Goal: Transaction & Acquisition: Purchase product/service

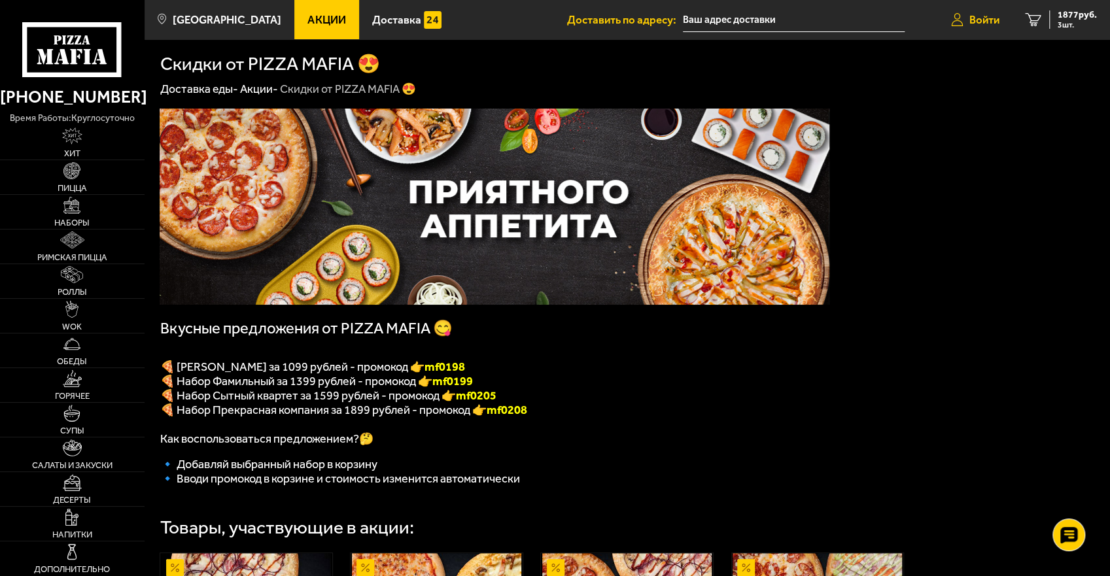
click at [988, 20] on span "Войти" at bounding box center [984, 19] width 30 height 11
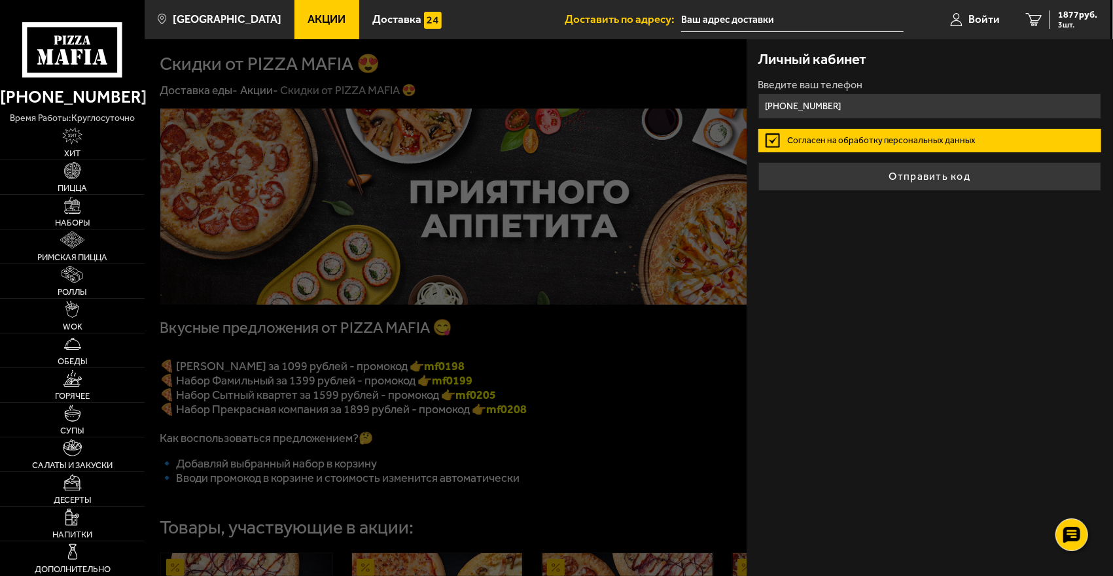
type input "[PHONE_NUMBER]"
click at [769, 141] on label "Согласен на обработку персональных данных" at bounding box center [929, 140] width 343 height 23
click at [0, 0] on input "Согласен на обработку персональных данных" at bounding box center [0, 0] width 0 height 0
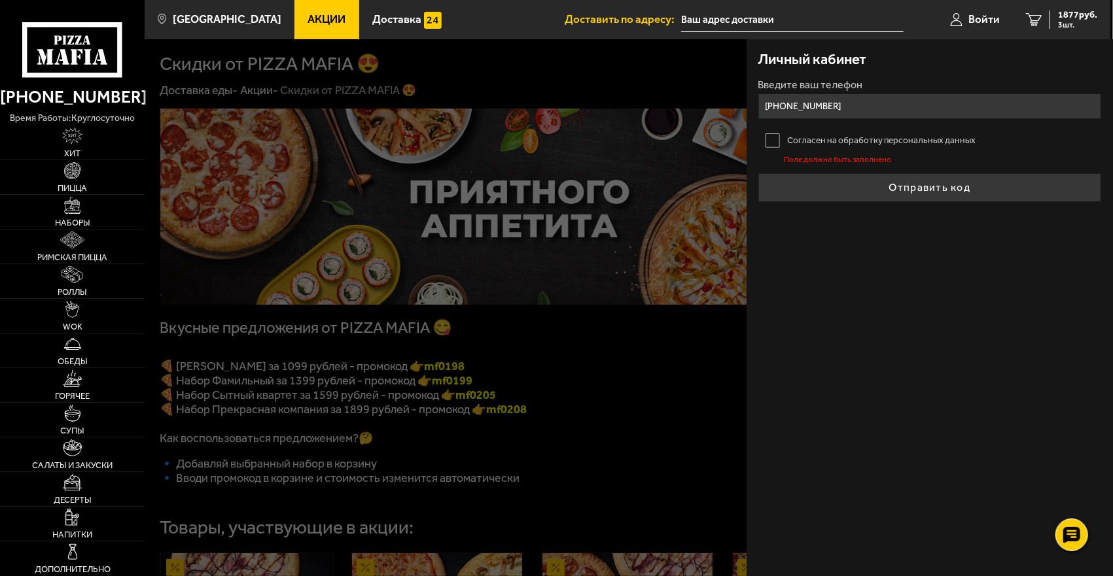
click at [771, 145] on label "Согласен на обработку персональных данных" at bounding box center [929, 140] width 343 height 23
click at [0, 0] on input "Согласен на обработку персональных данных" at bounding box center [0, 0] width 0 height 0
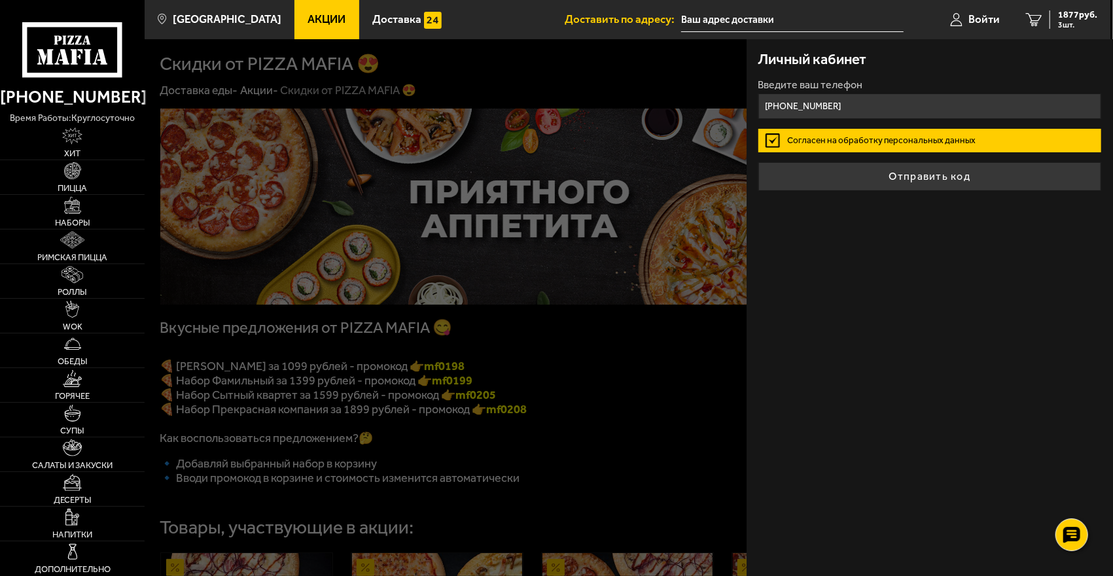
click at [771, 139] on label "Согласен на обработку персональных данных" at bounding box center [929, 140] width 343 height 23
click at [0, 0] on input "Согласен на обработку персональных данных" at bounding box center [0, 0] width 0 height 0
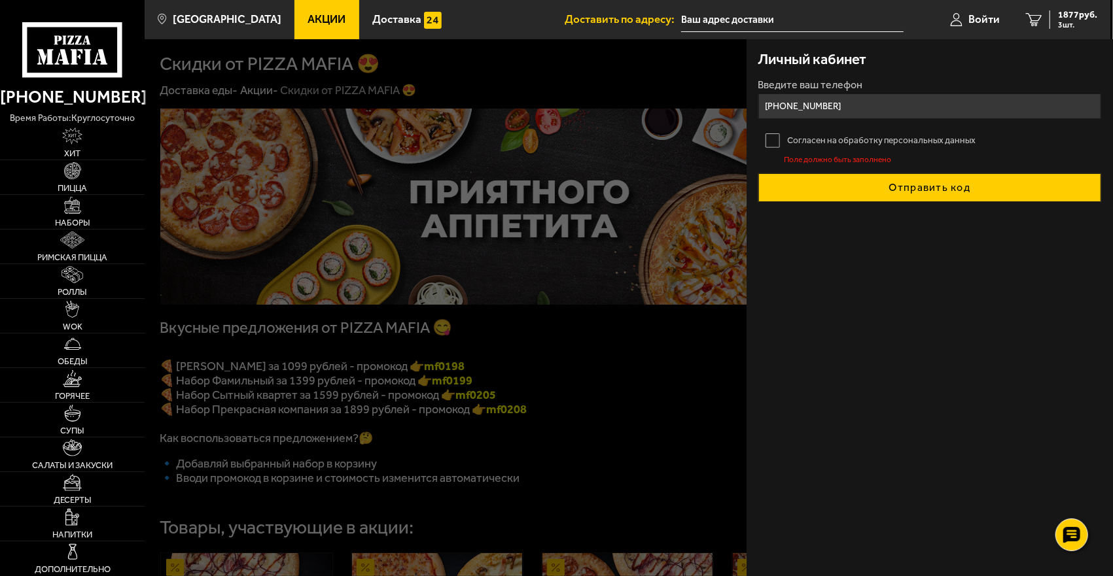
click at [922, 188] on button "Отправить код" at bounding box center [929, 187] width 343 height 29
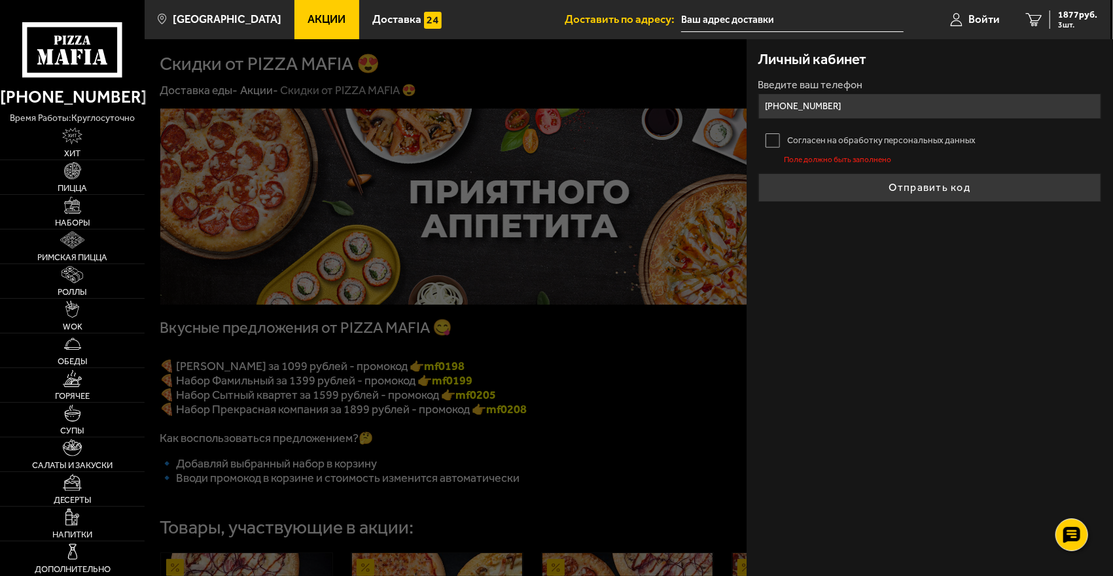
click at [776, 139] on label "Согласен на обработку персональных данных" at bounding box center [929, 140] width 343 height 23
click at [0, 0] on input "Согласен на обработку персональных данных" at bounding box center [0, 0] width 0 height 0
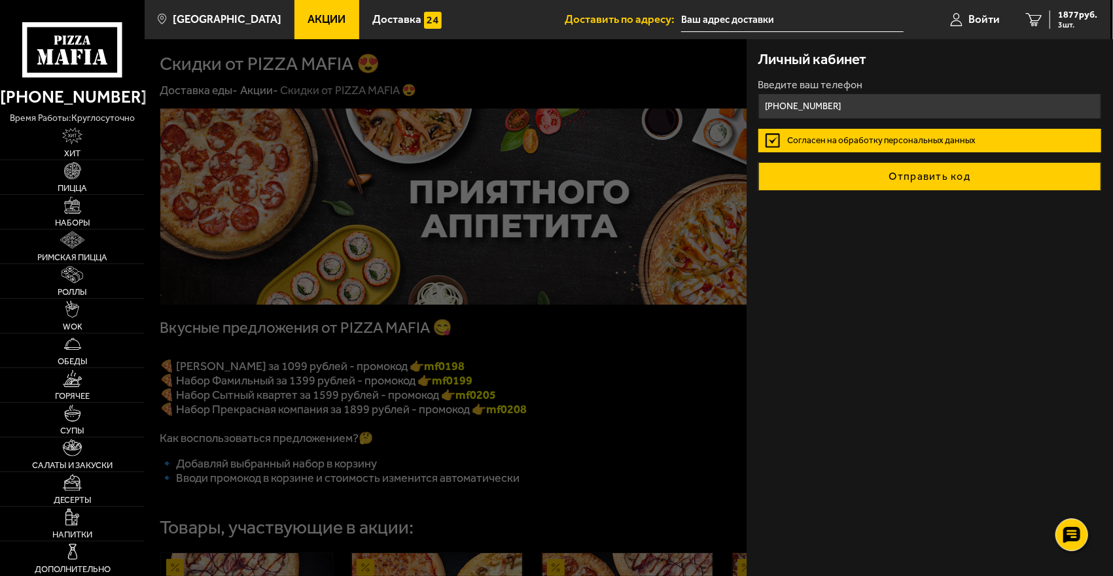
click at [922, 188] on button "Отправить код" at bounding box center [929, 176] width 343 height 29
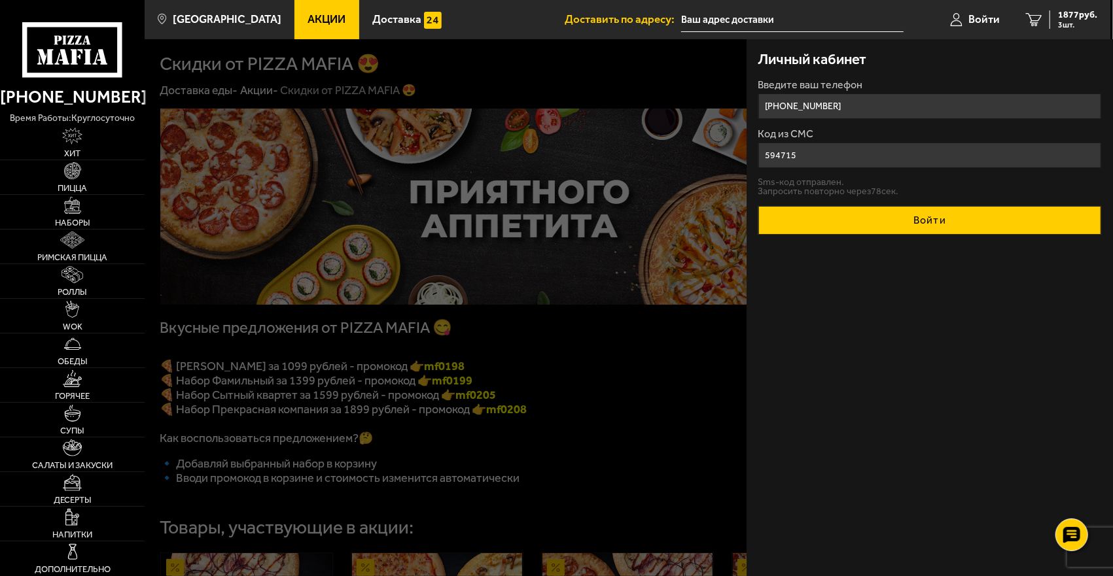
type input "594715"
click at [920, 217] on button "Войти" at bounding box center [929, 220] width 343 height 29
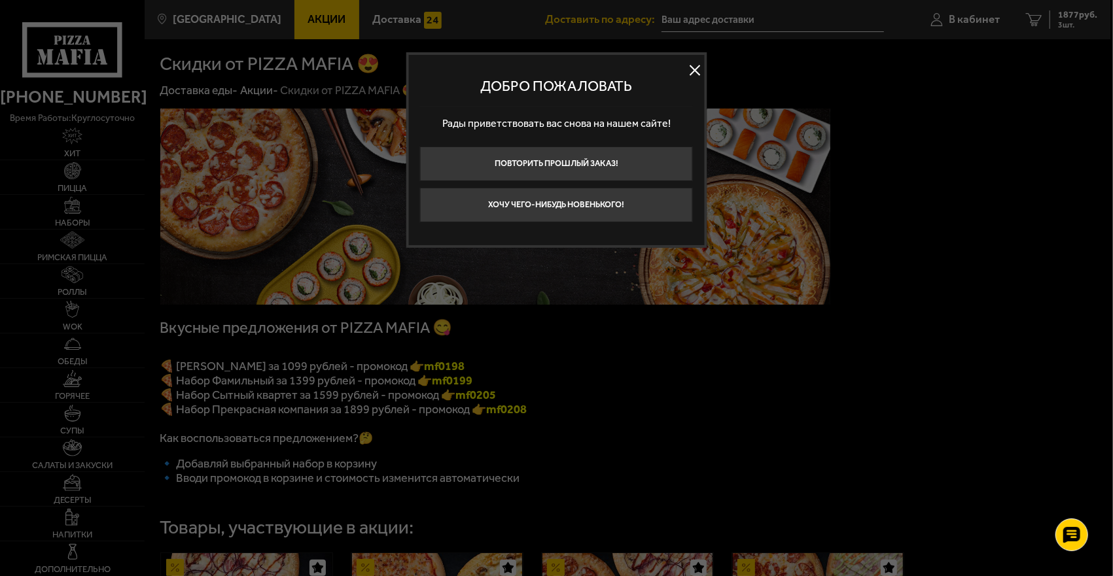
click at [691, 68] on button at bounding box center [695, 71] width 20 height 20
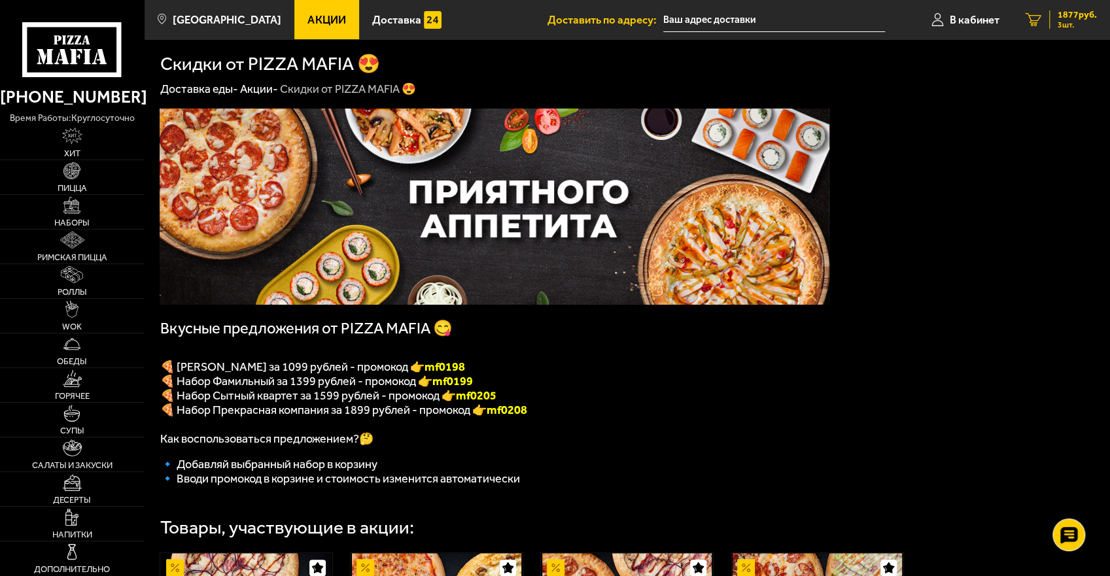
click at [1064, 22] on span "3 шт." at bounding box center [1077, 25] width 39 height 8
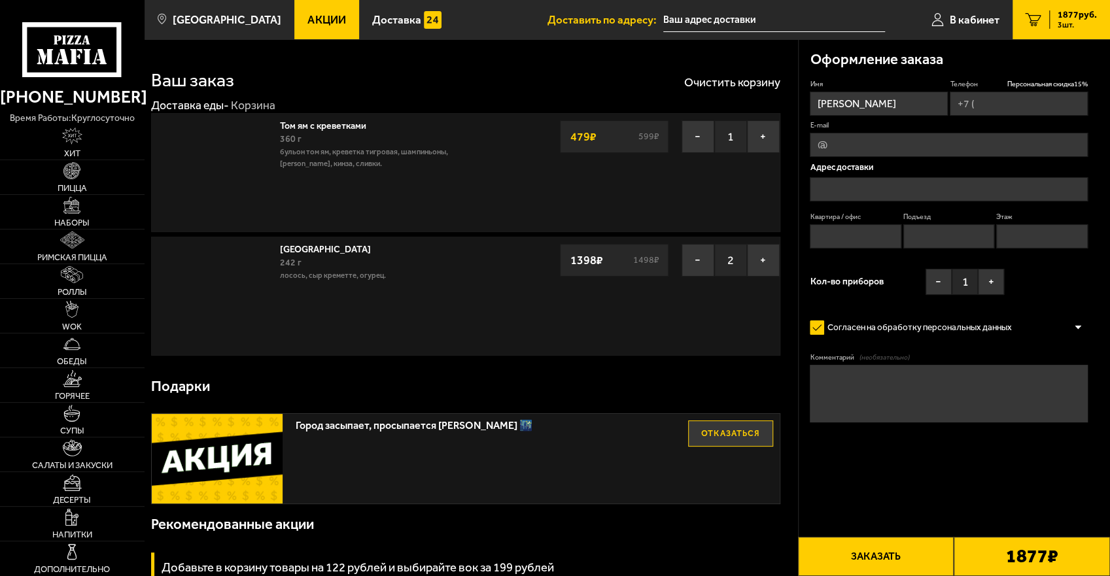
type input "[PHONE_NUMBER]"
type input "[STREET_ADDRESS][PERSON_NAME]"
type input "33"
type input "1"
type input "6"
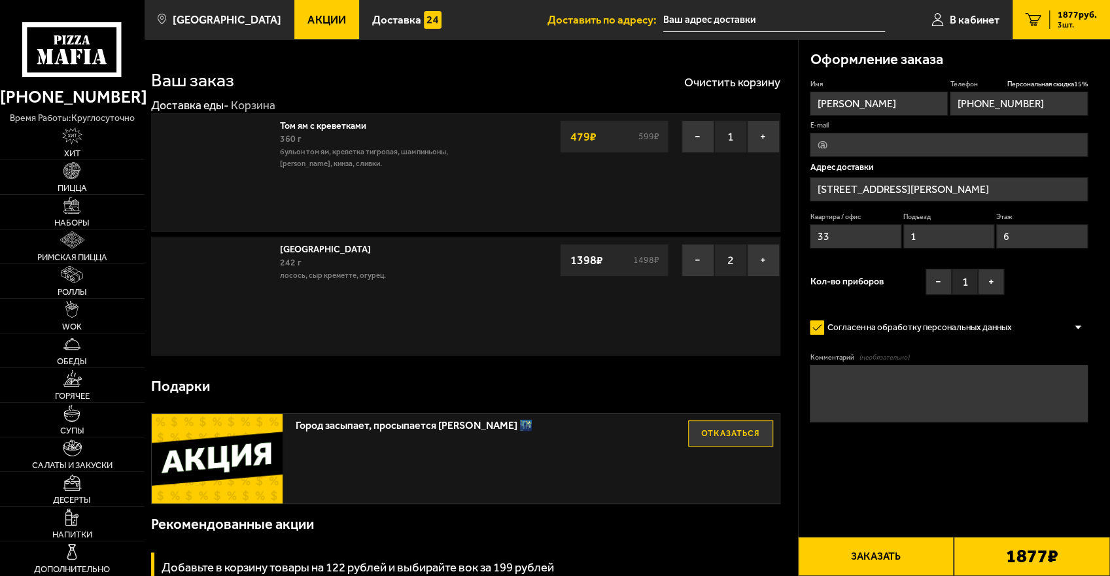
type input "[STREET_ADDRESS][PERSON_NAME]"
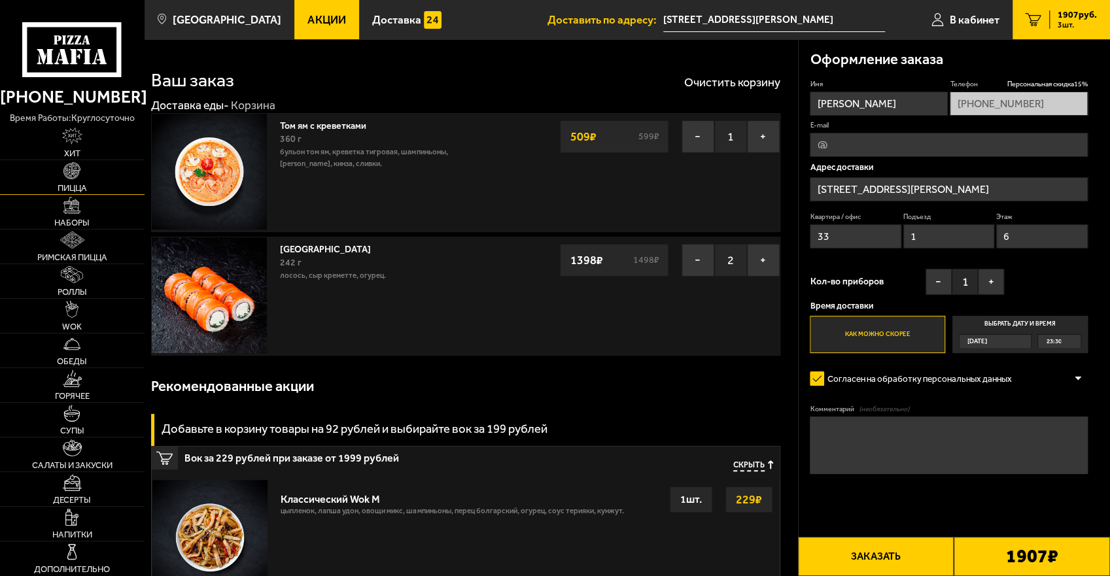
click at [72, 173] on img at bounding box center [71, 170] width 17 height 17
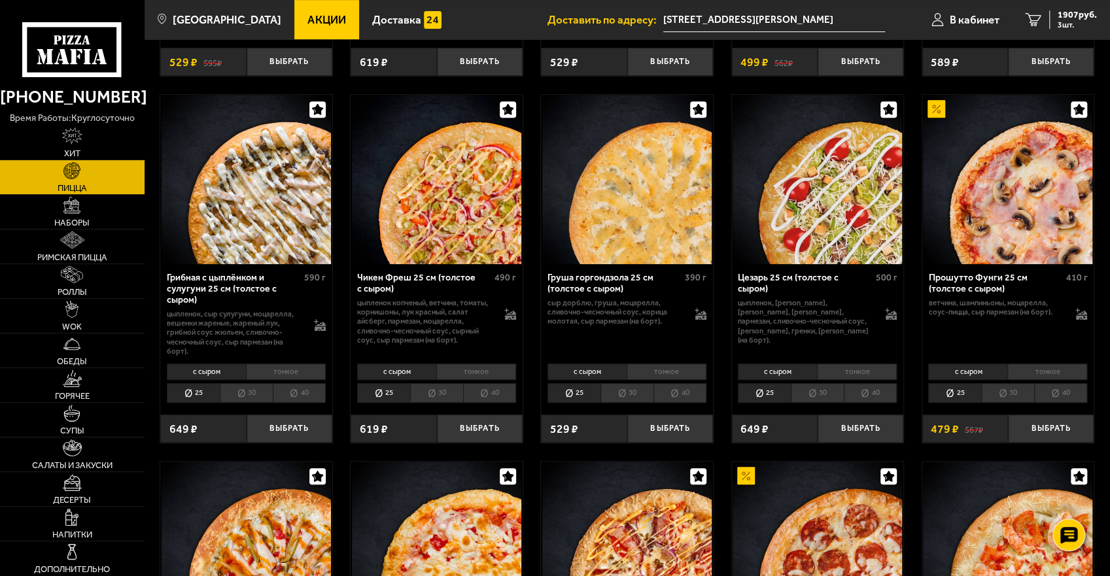
scroll to position [349, 0]
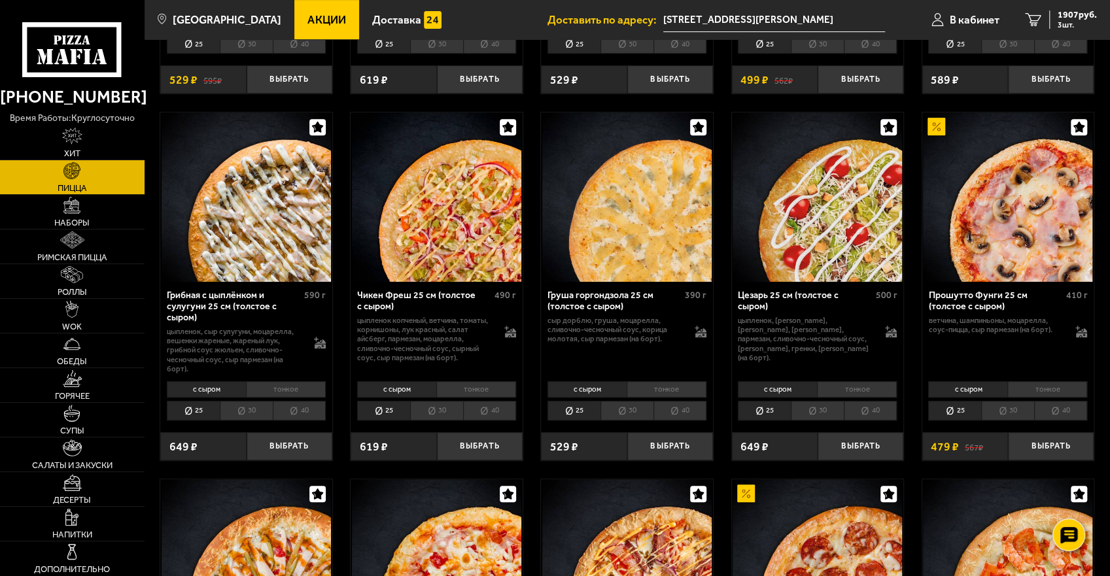
click at [1049, 386] on li "тонкое" at bounding box center [1047, 389] width 80 height 16
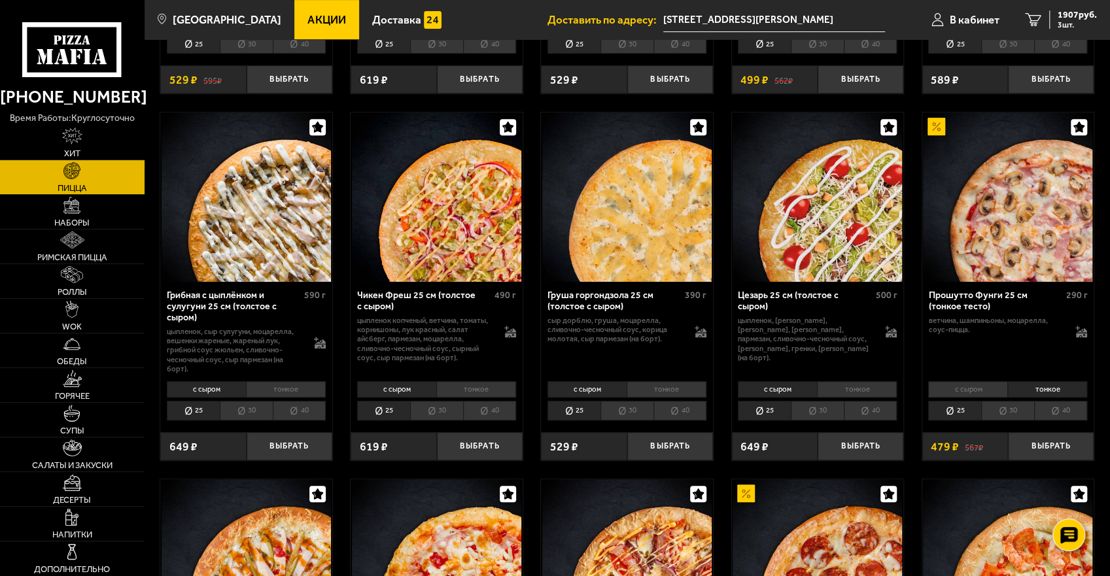
click at [1060, 412] on li "40" at bounding box center [1061, 410] width 54 height 19
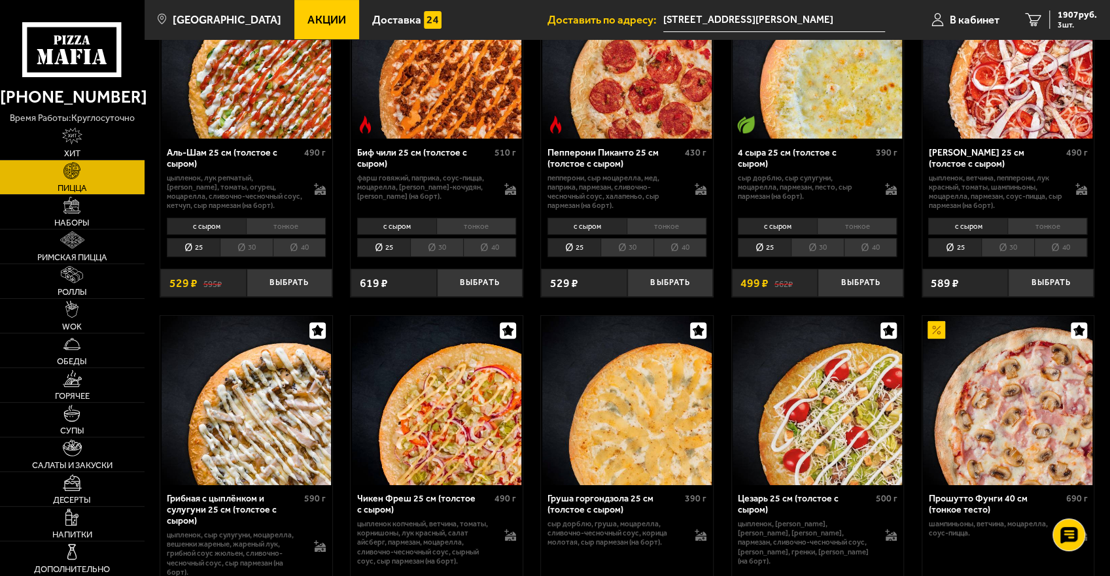
scroll to position [0, 0]
